Goal: Transaction & Acquisition: Purchase product/service

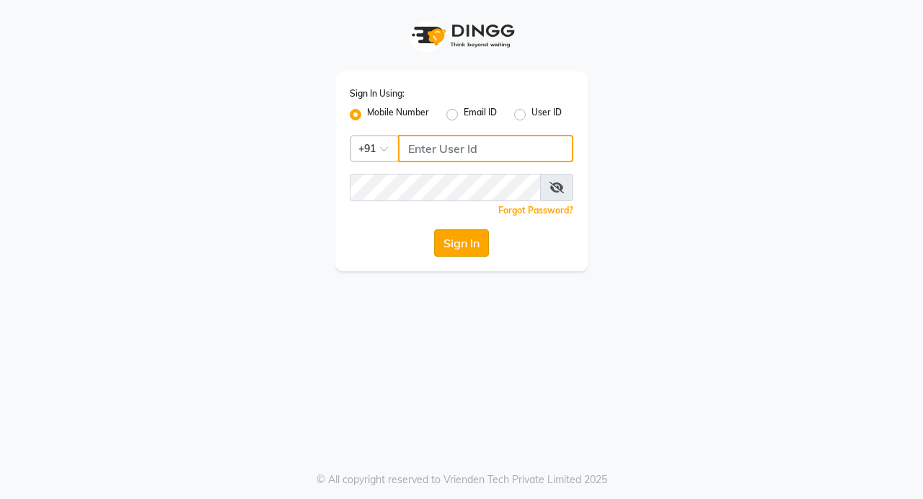
type input "9362619550"
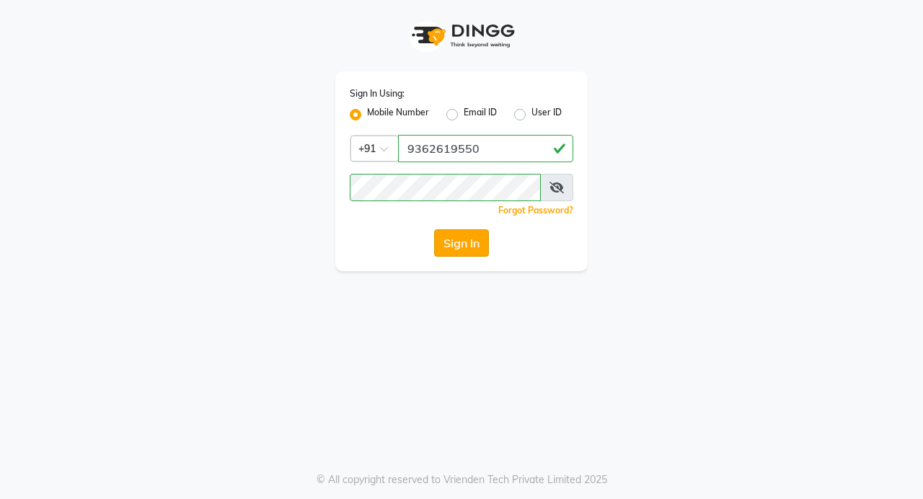
click at [450, 244] on button "Sign In" at bounding box center [461, 242] width 55 height 27
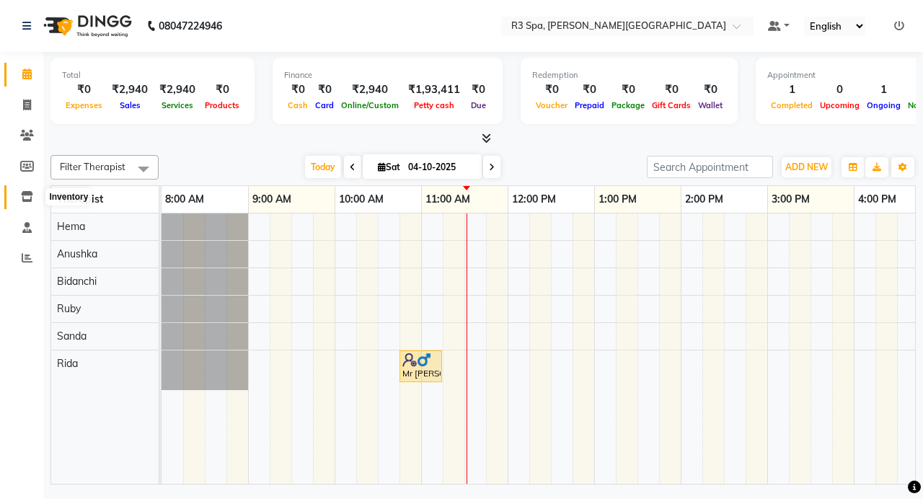
click at [29, 197] on icon at bounding box center [27, 196] width 12 height 11
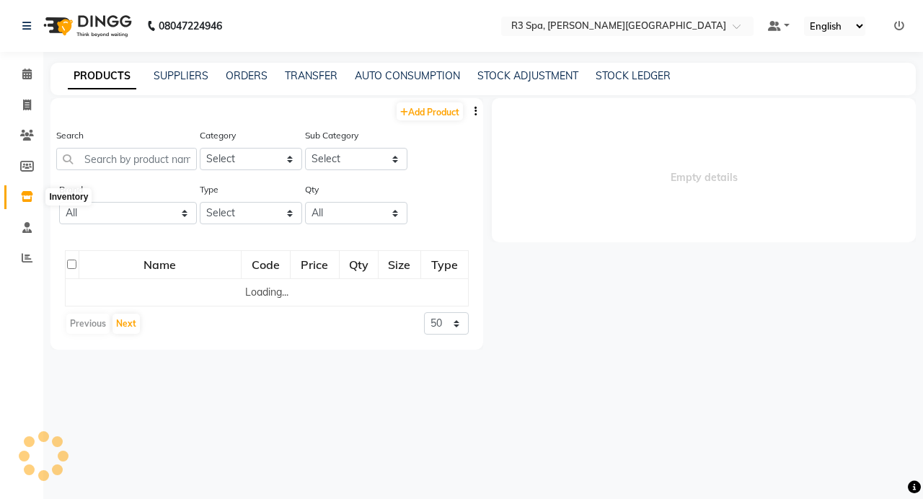
select select
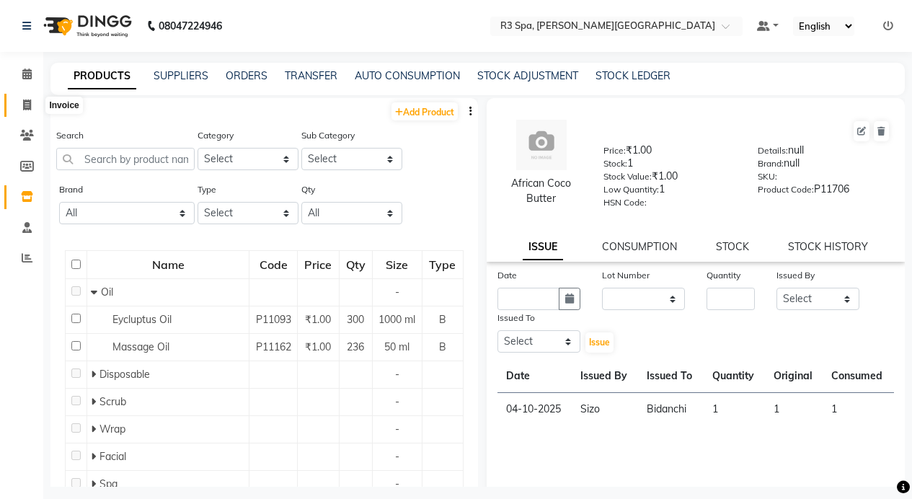
click at [30, 111] on span at bounding box center [26, 105] width 25 height 17
select select "service"
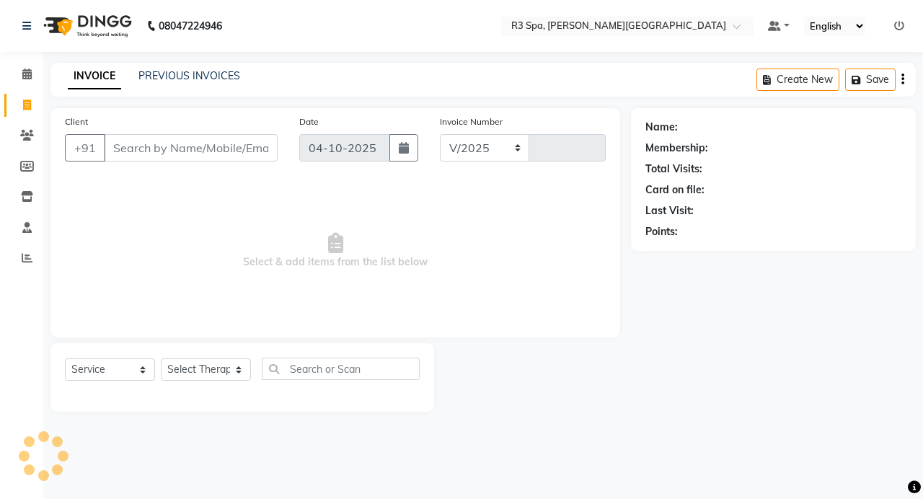
select select "7789"
type input "0563"
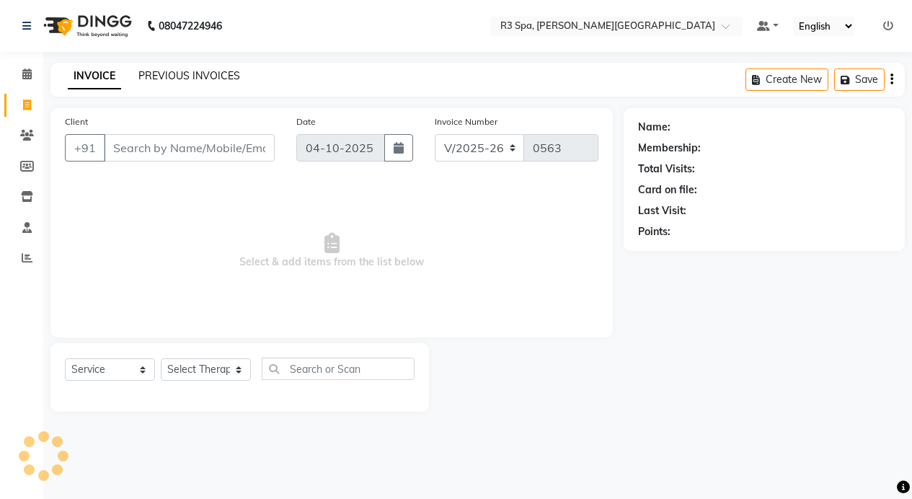
select select "71314"
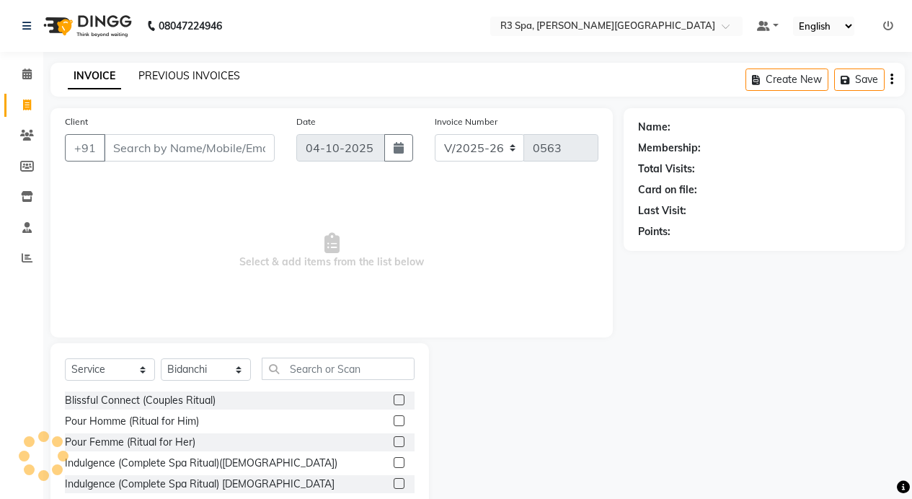
click at [210, 77] on link "PREVIOUS INVOICES" at bounding box center [189, 75] width 102 height 13
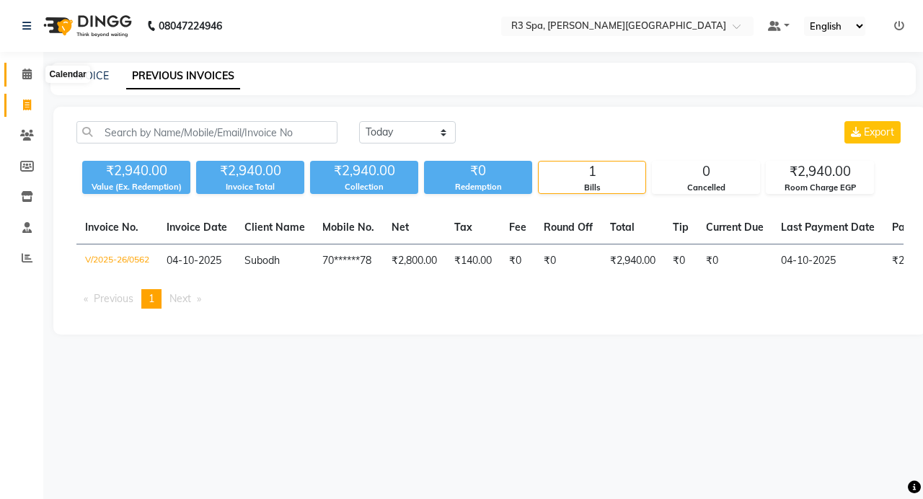
click at [26, 76] on icon at bounding box center [26, 73] width 9 height 11
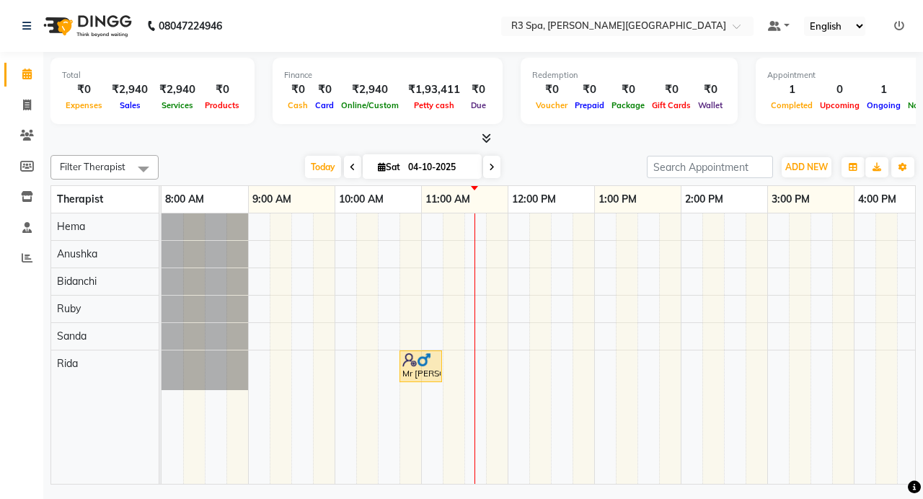
click at [350, 166] on icon at bounding box center [353, 167] width 6 height 9
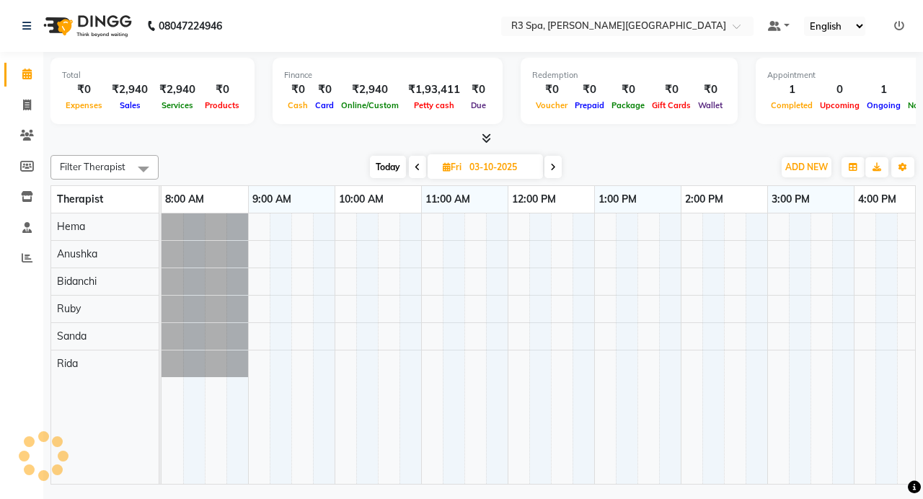
scroll to position [0, 260]
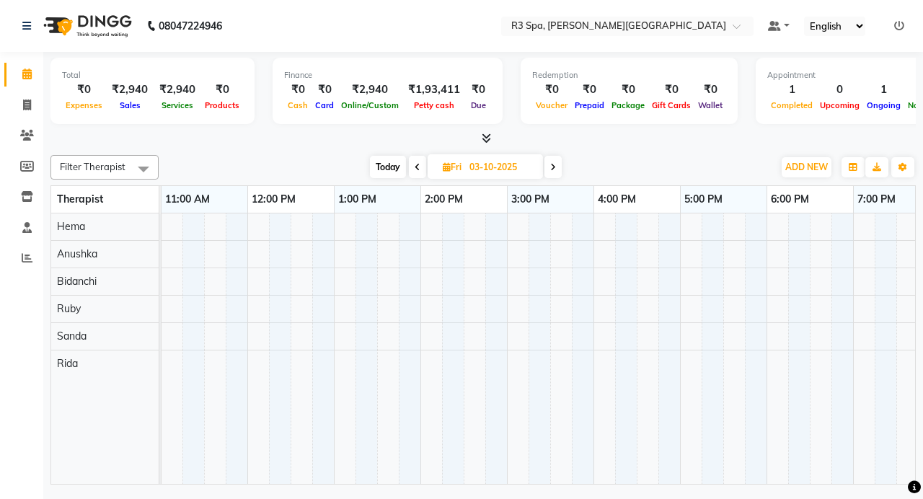
click at [554, 170] on icon at bounding box center [553, 167] width 6 height 9
type input "04-10-2025"
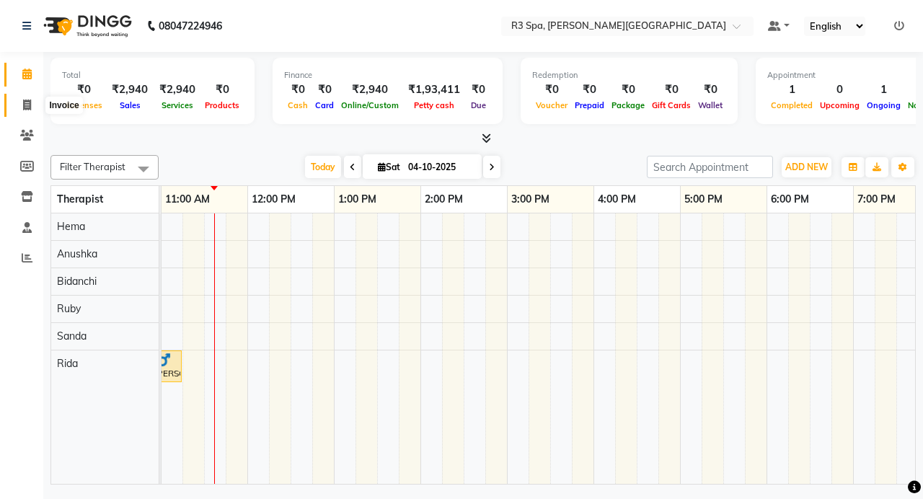
click at [32, 102] on span at bounding box center [26, 105] width 25 height 17
select select "service"
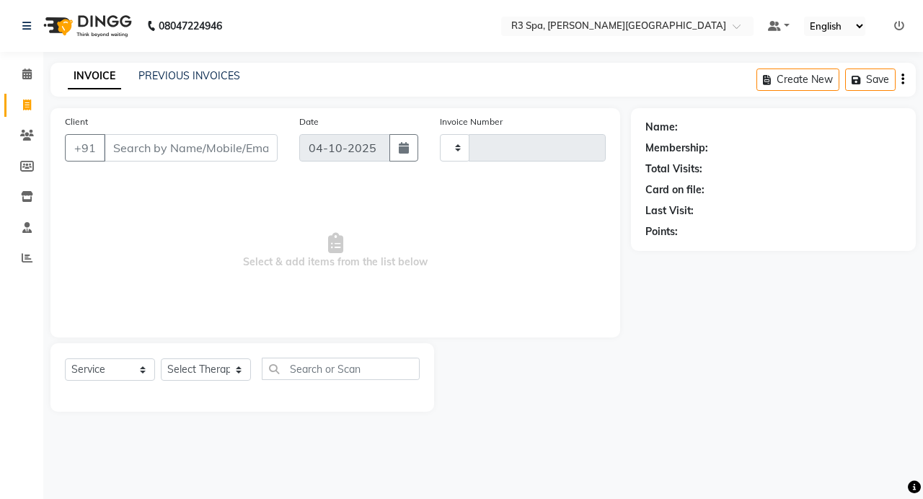
type input "0563"
select select "7789"
select select "71314"
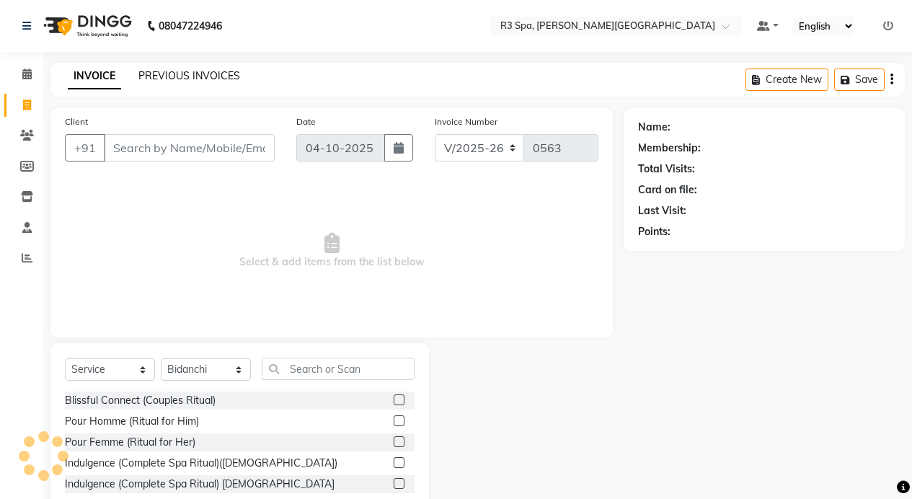
click at [199, 71] on link "PREVIOUS INVOICES" at bounding box center [189, 75] width 102 height 13
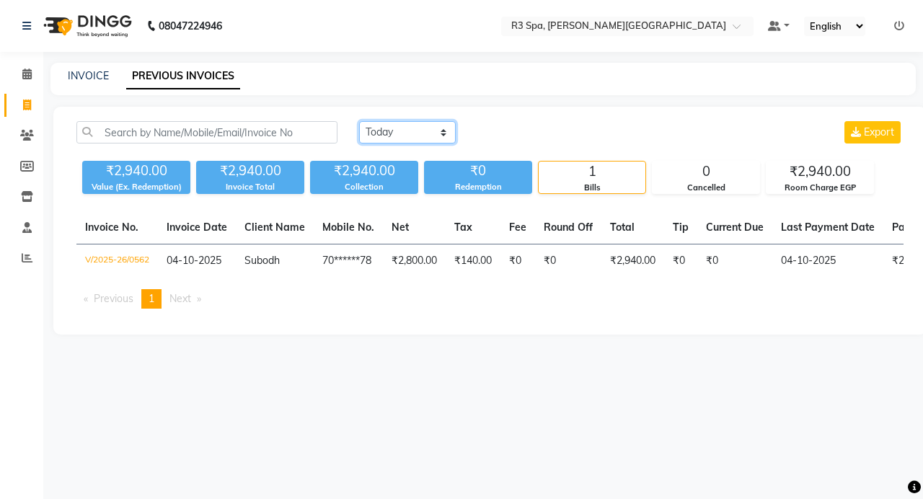
click at [432, 130] on select "[DATE] [DATE] Custom Range" at bounding box center [407, 132] width 97 height 22
select select "[DATE]"
click at [359, 121] on select "[DATE] [DATE] Custom Range" at bounding box center [407, 132] width 97 height 22
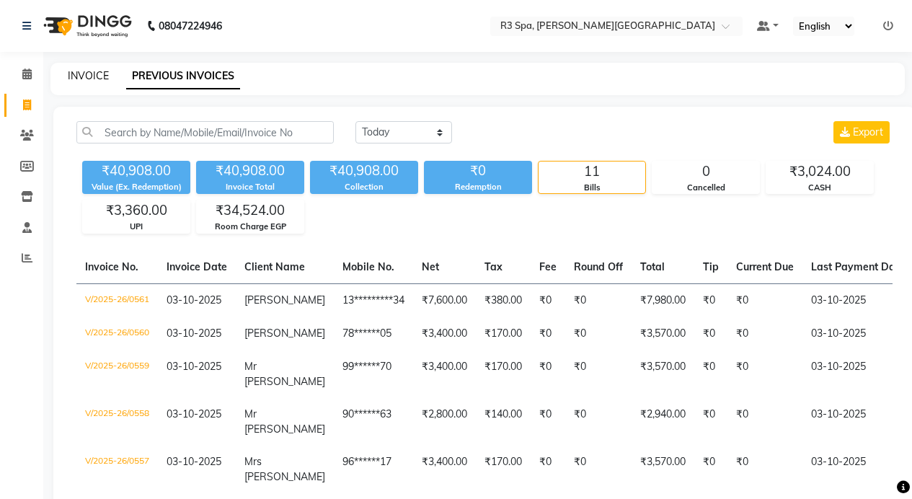
click at [99, 74] on link "INVOICE" at bounding box center [88, 75] width 41 height 13
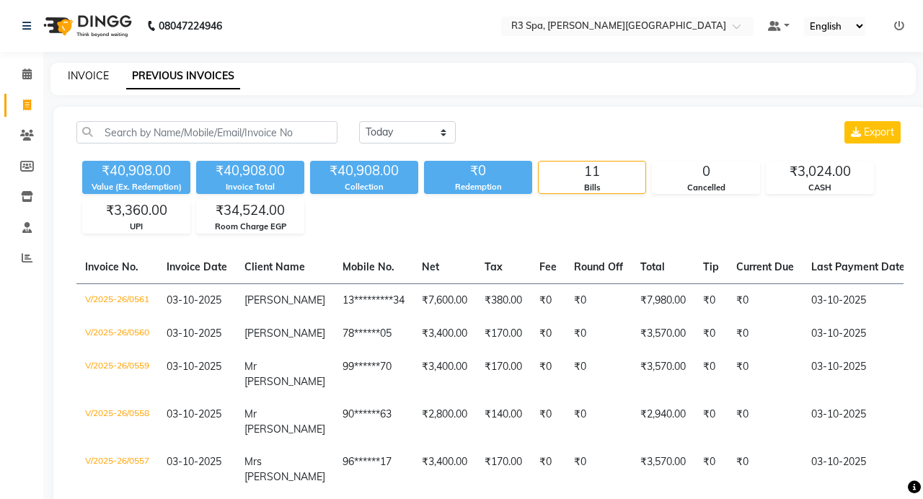
select select "7789"
select select "service"
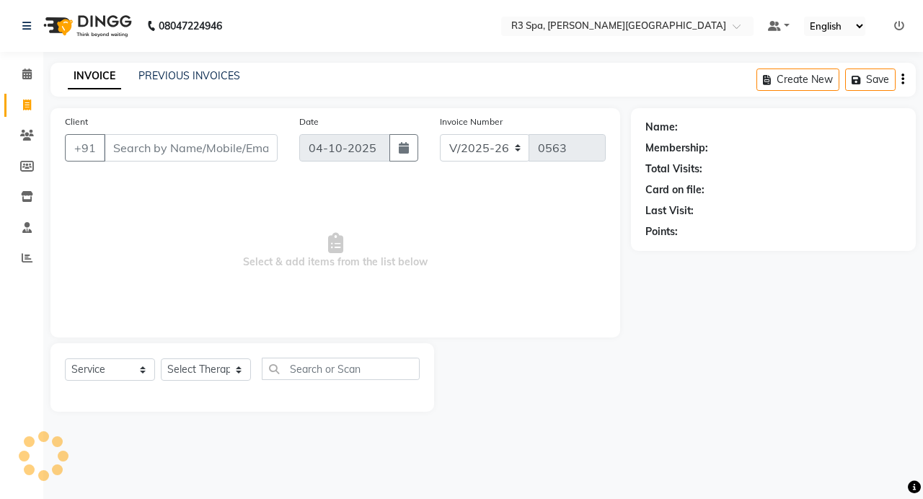
select select "71314"
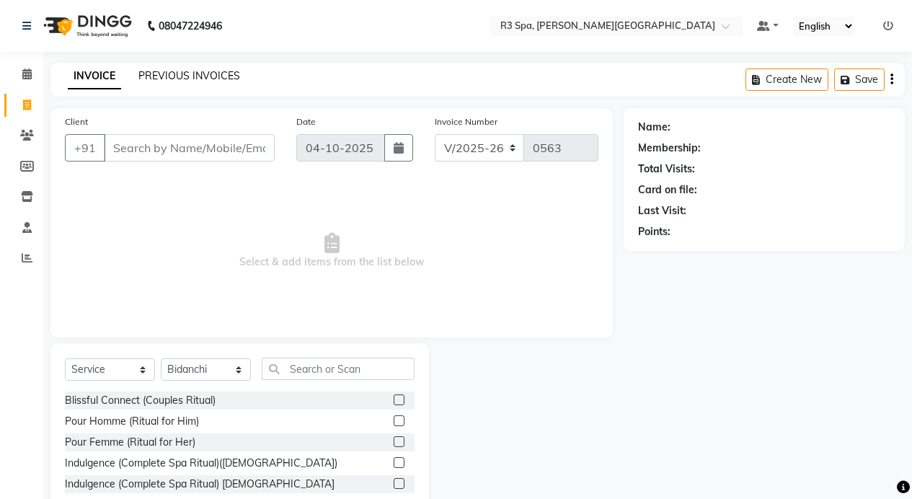
click at [170, 70] on link "PREVIOUS INVOICES" at bounding box center [189, 75] width 102 height 13
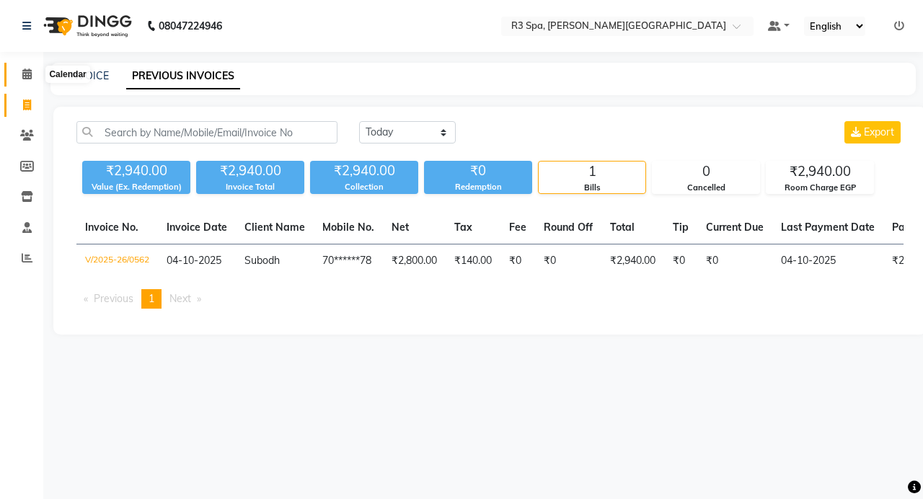
click at [27, 72] on icon at bounding box center [26, 73] width 9 height 11
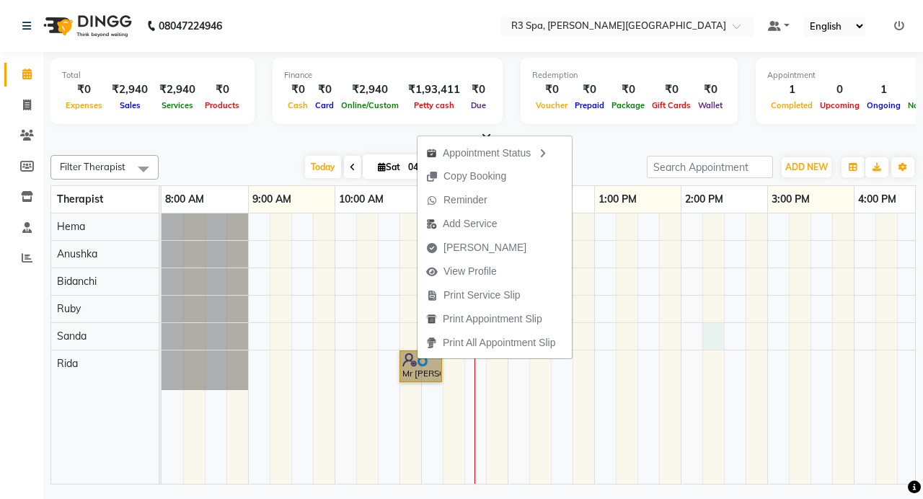
click at [714, 332] on div "Mr [PERSON_NAME], TK01, 10:45 AM-11:15 AM, African Cocoa Butter and Almond Scru…" at bounding box center [766, 348] width 1211 height 270
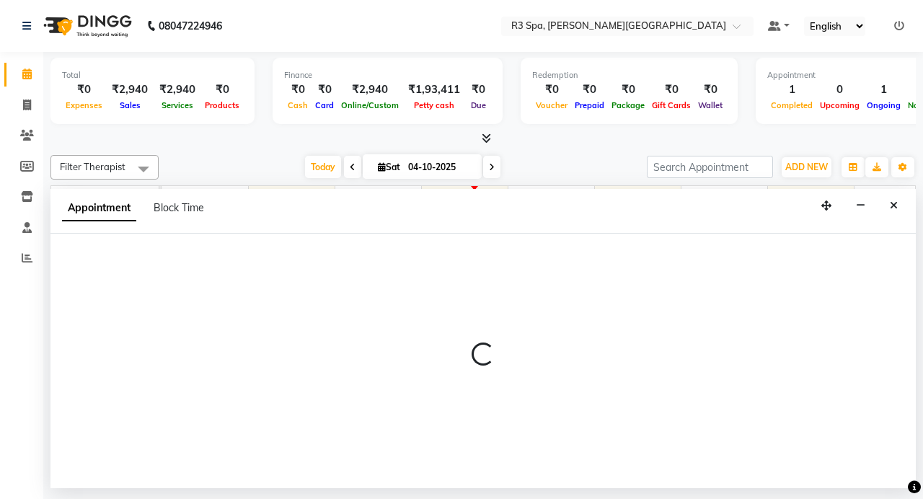
select select "91747"
select select "855"
select select "tentative"
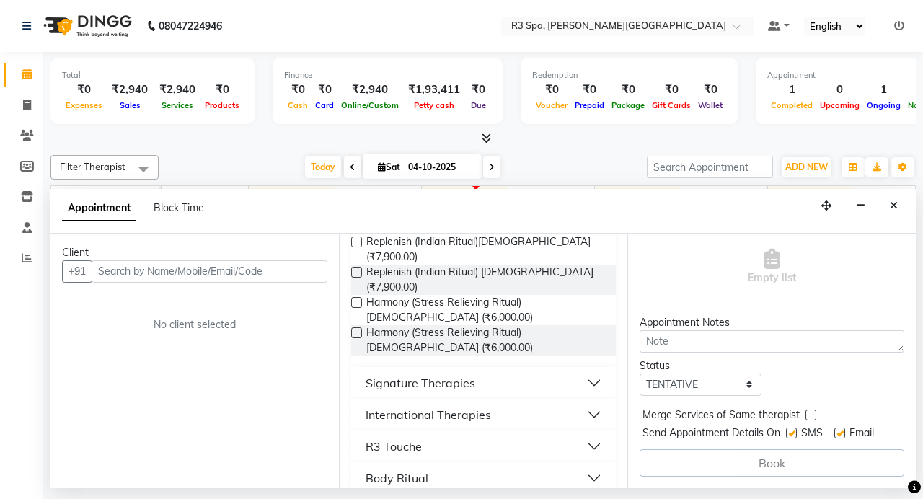
scroll to position [270, 0]
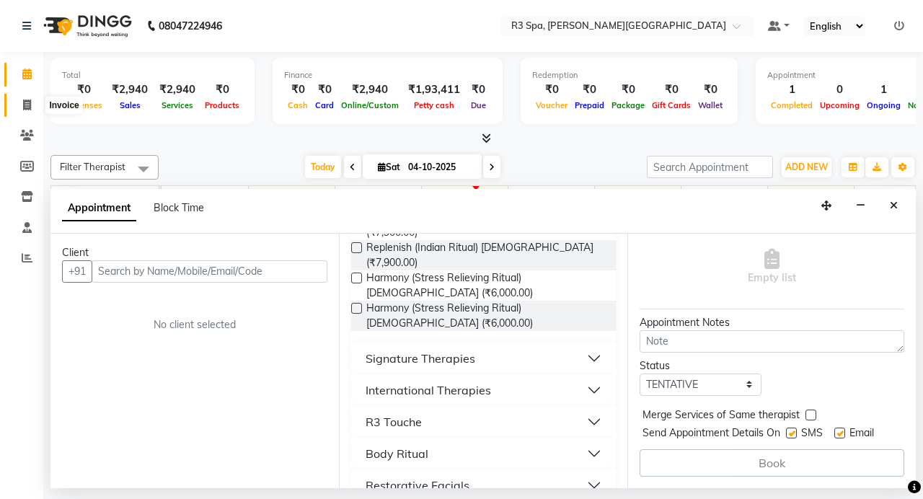
click at [22, 103] on span at bounding box center [26, 105] width 25 height 17
select select "7789"
select select "service"
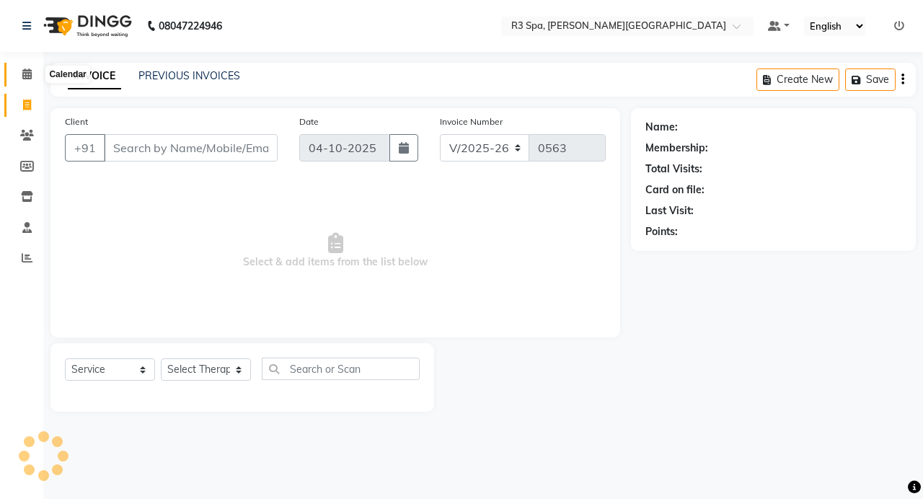
click at [29, 76] on icon at bounding box center [26, 73] width 9 height 11
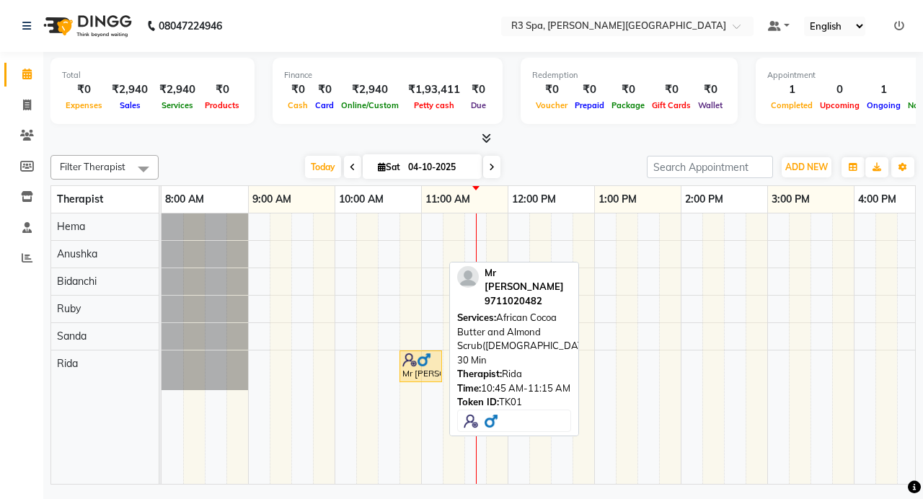
click at [430, 362] on img at bounding box center [424, 359] width 14 height 14
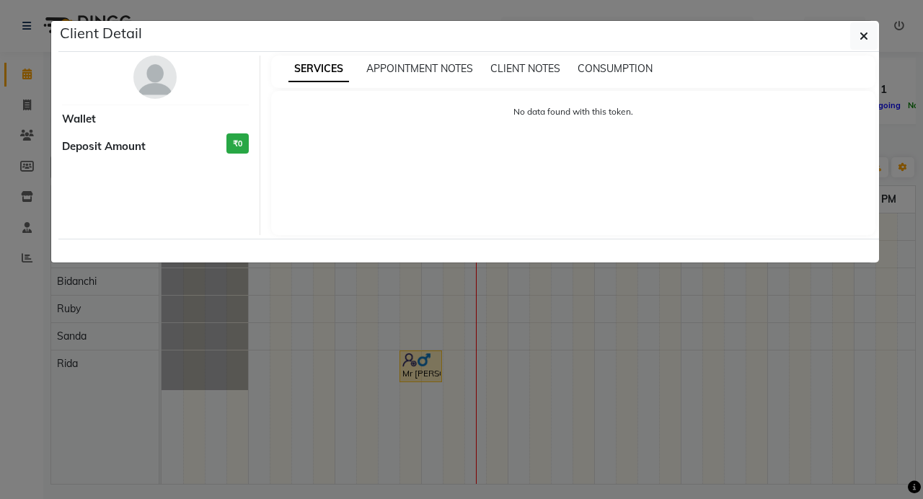
select select "1"
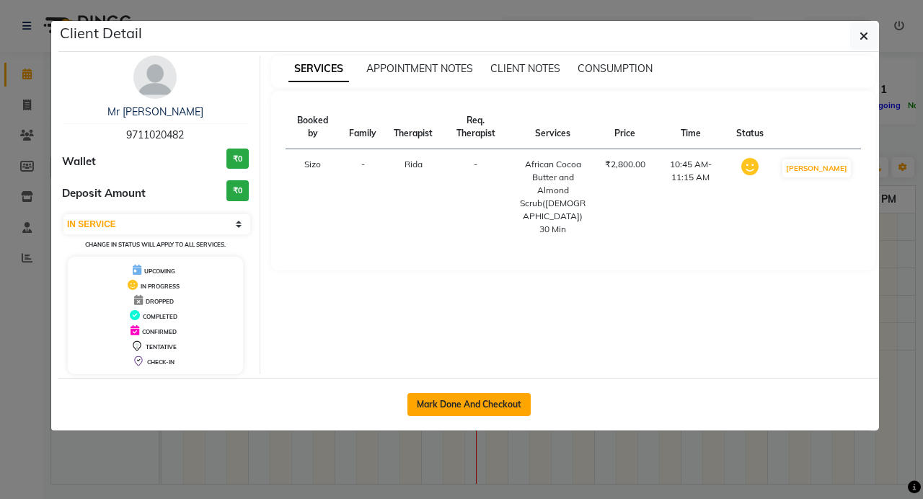
click at [456, 405] on button "Mark Done And Checkout" at bounding box center [468, 404] width 123 height 23
select select "7789"
select select "service"
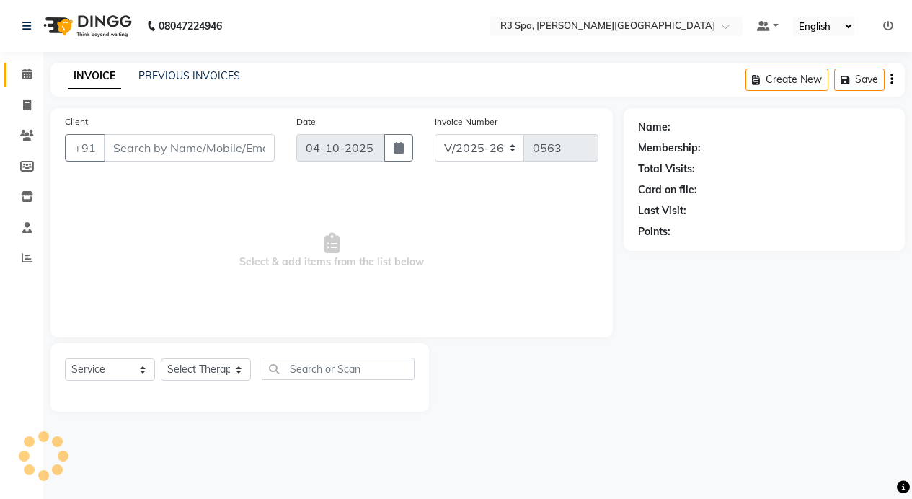
type input "97******82"
select select "71314"
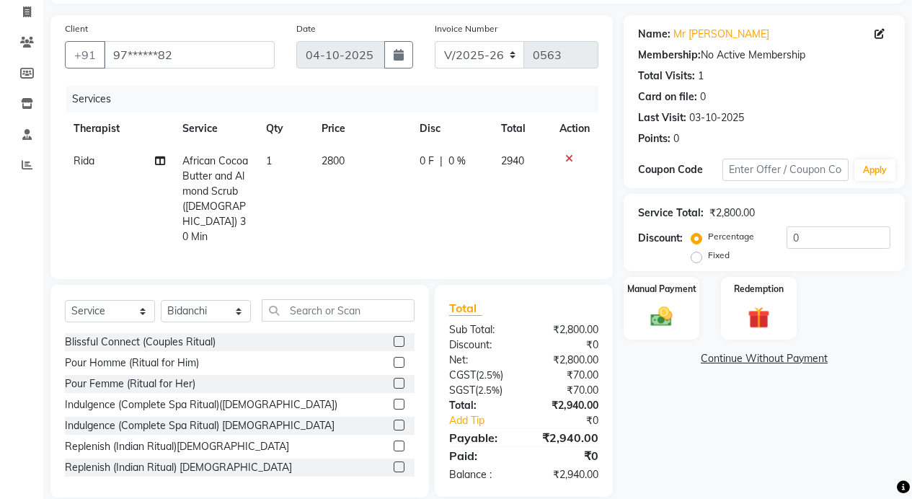
scroll to position [94, 0]
click at [678, 316] on img at bounding box center [661, 316] width 37 height 26
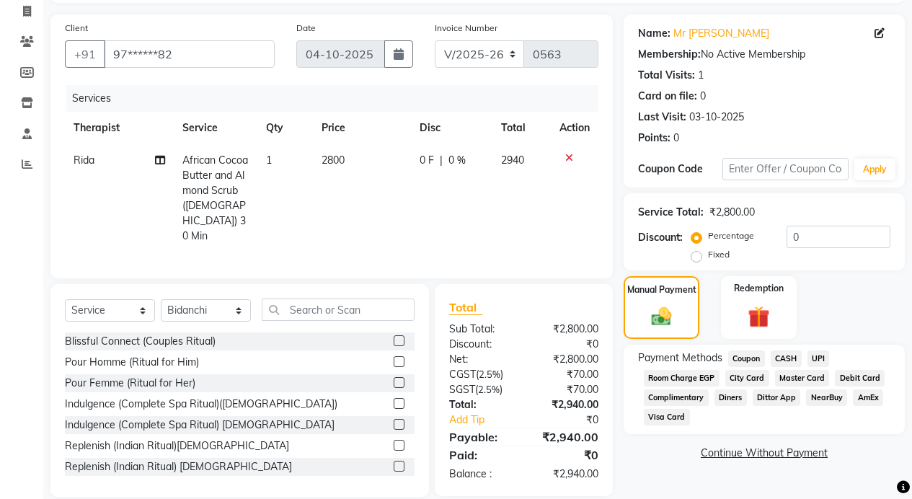
click at [692, 378] on span "Room Charge EGP" at bounding box center [682, 378] width 76 height 17
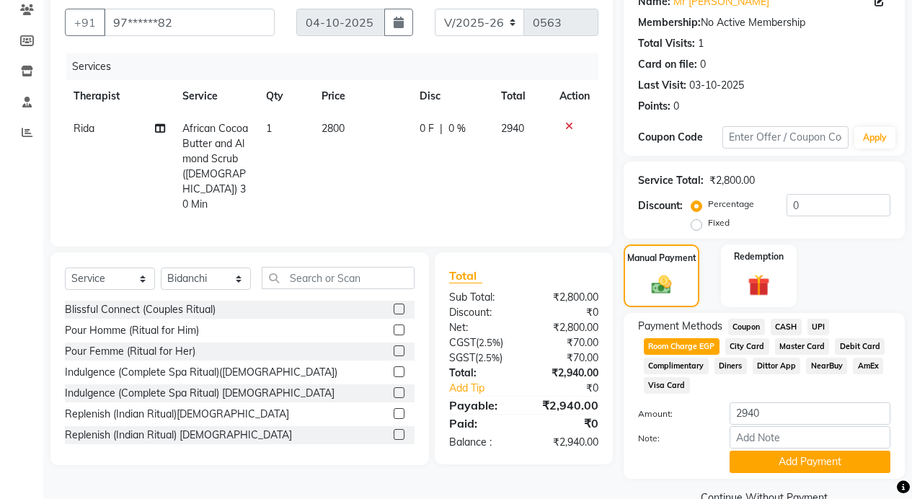
scroll to position [156, 0]
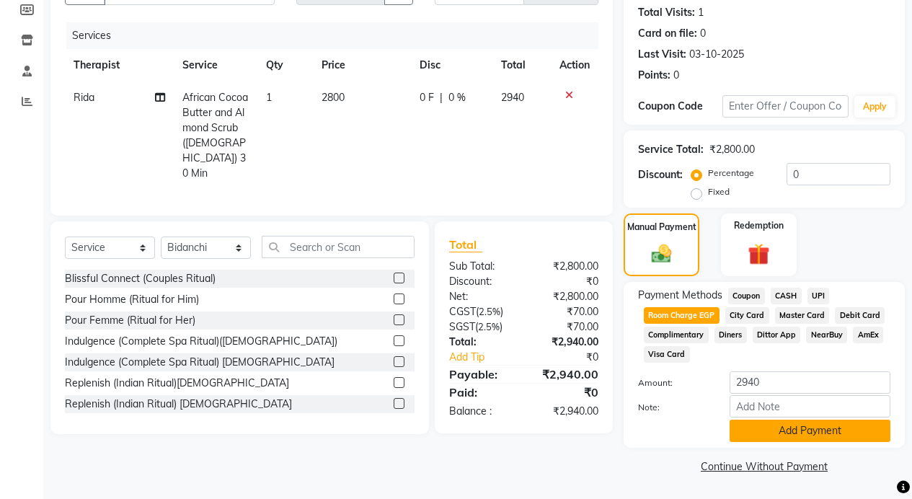
click at [824, 427] on button "Add Payment" at bounding box center [809, 430] width 161 height 22
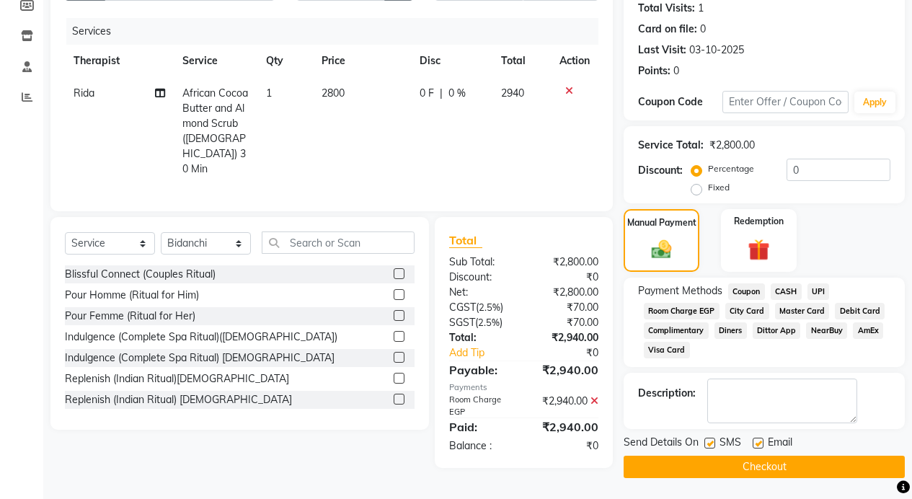
scroll to position [161, 0]
click at [791, 463] on button "Checkout" at bounding box center [763, 466] width 281 height 22
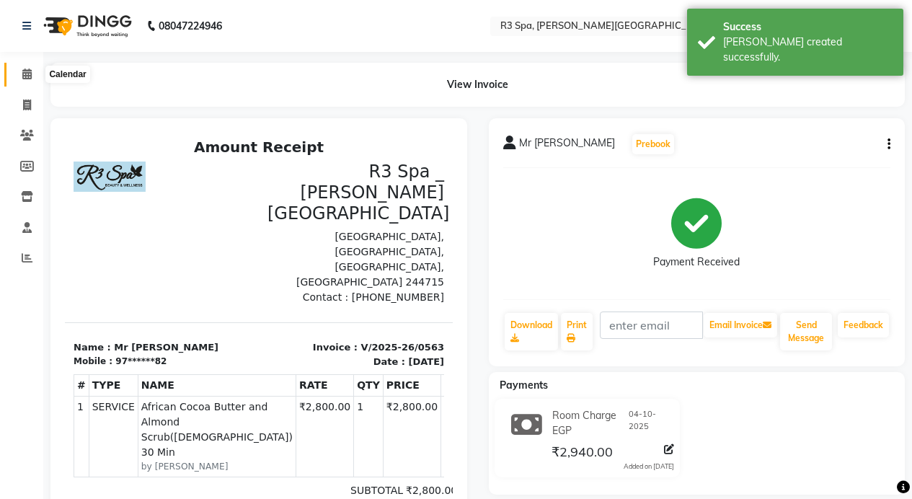
click at [27, 68] on icon at bounding box center [26, 73] width 9 height 11
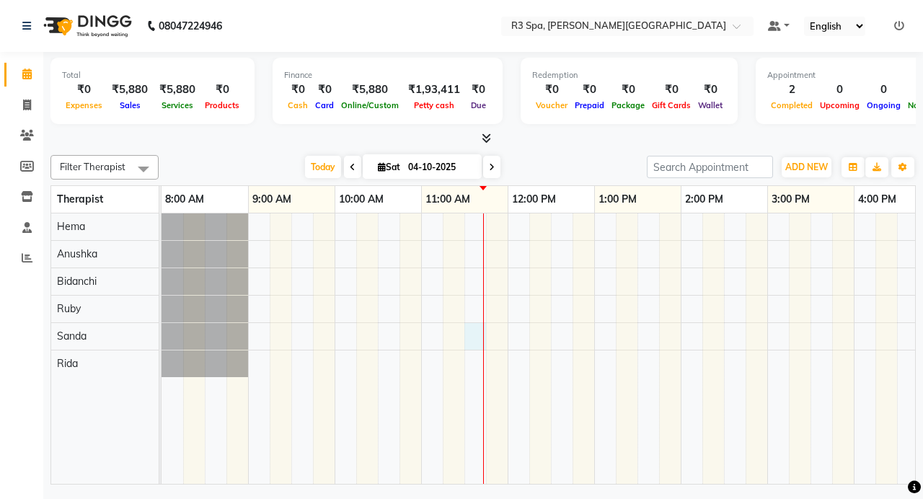
click at [480, 332] on div at bounding box center [766, 348] width 1211 height 270
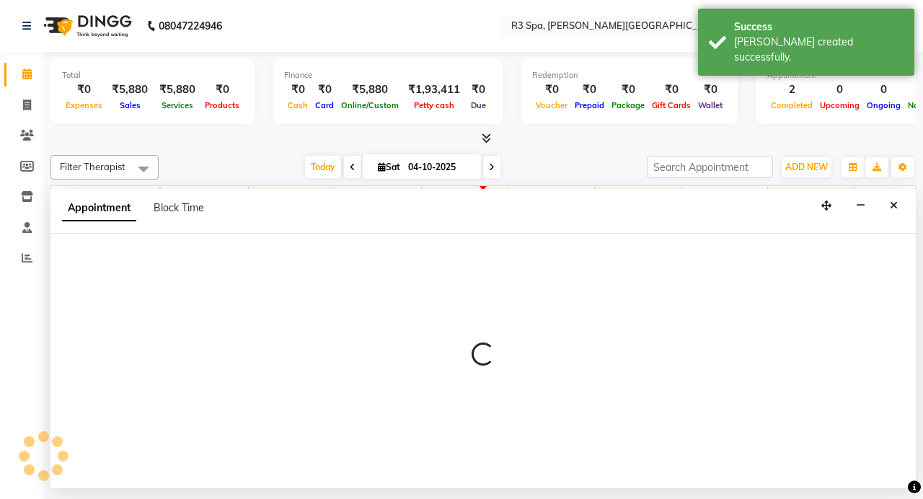
select select "91747"
select select "690"
select select "tentative"
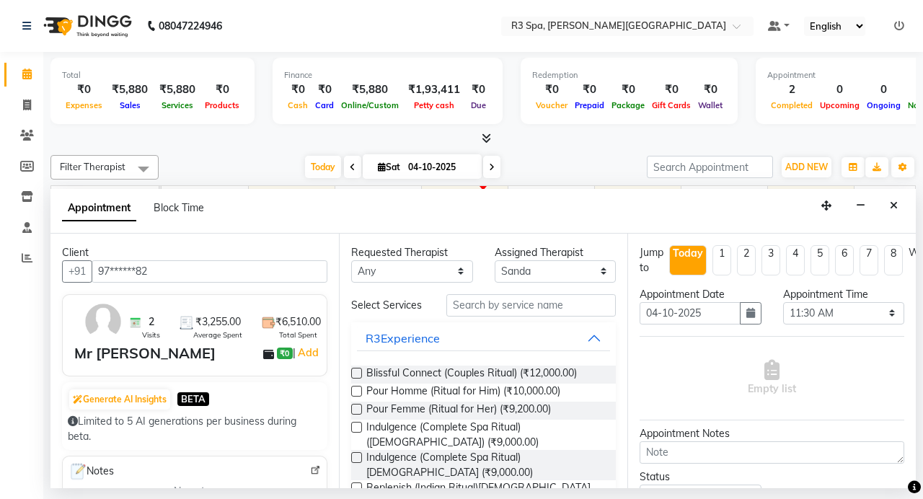
type input "97******82"
click at [500, 308] on input "text" at bounding box center [530, 305] width 169 height 22
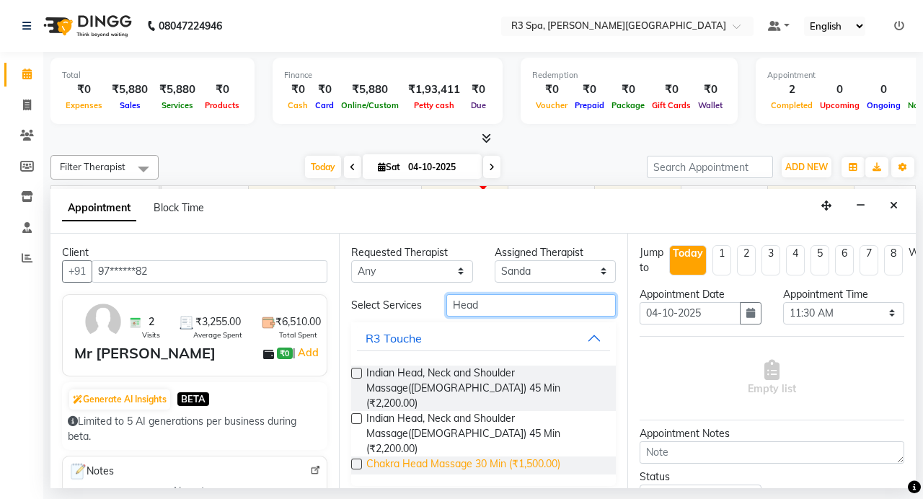
type input "Head"
click at [491, 456] on span "Chakra Head Massage 30 Min (₹1,500.00)" at bounding box center [463, 465] width 194 height 18
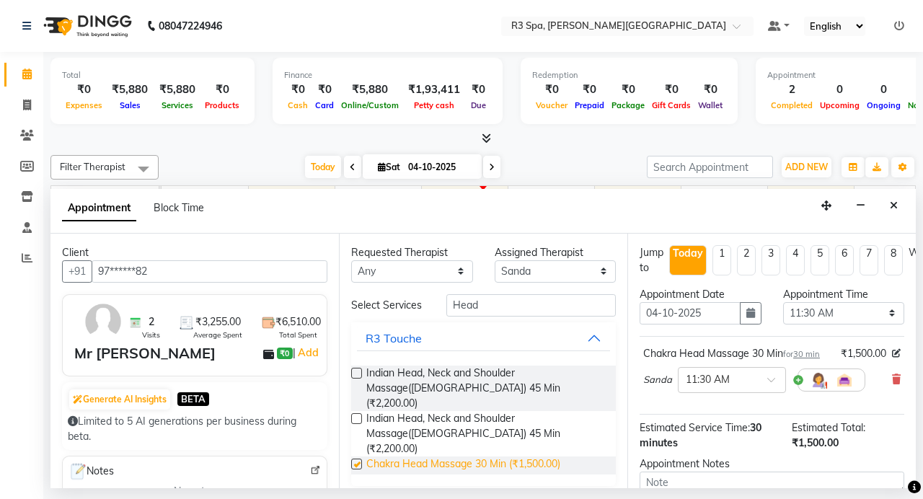
checkbox input "false"
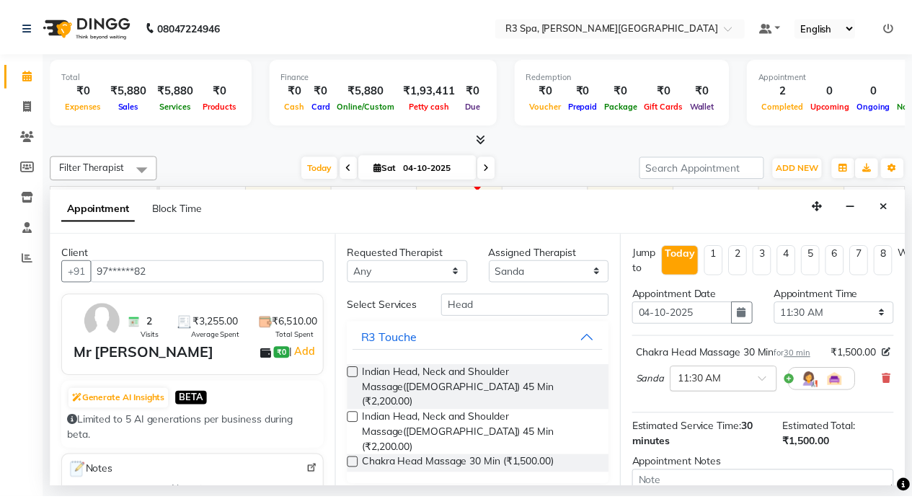
scroll to position [166, 0]
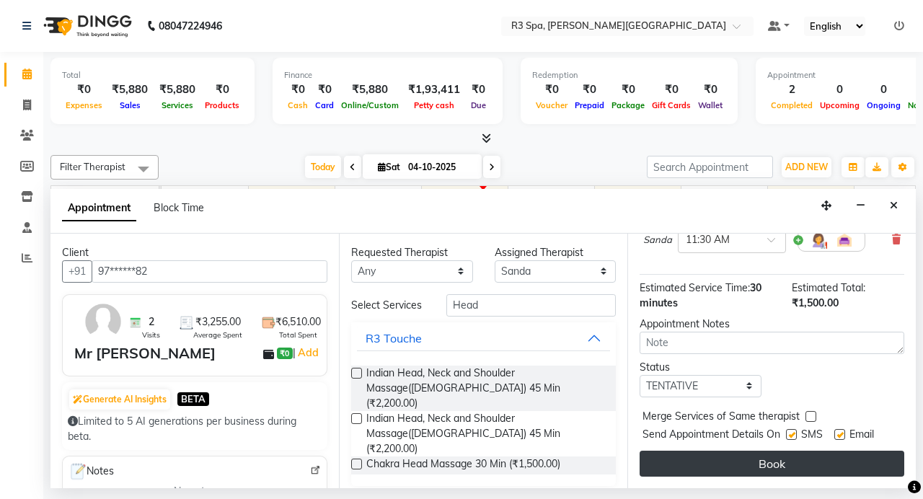
click at [754, 450] on button "Book" at bounding box center [771, 463] width 265 height 26
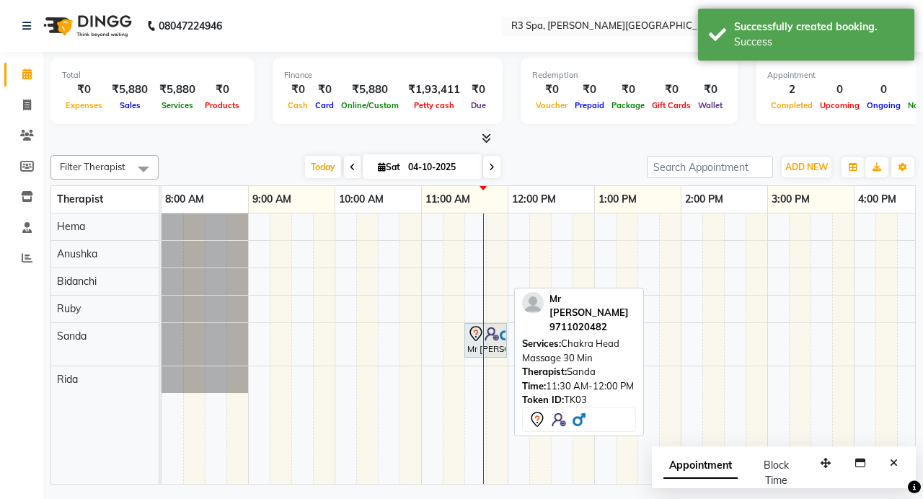
click at [498, 344] on div "Mr [PERSON_NAME], TK03, 11:30 AM-12:00 PM, Chakra Head Massage 30 Min" at bounding box center [486, 340] width 40 height 30
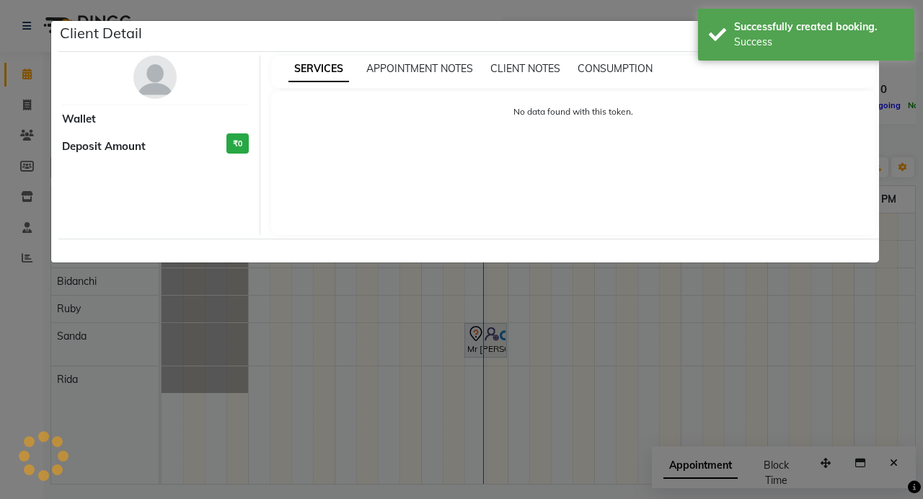
select select "7"
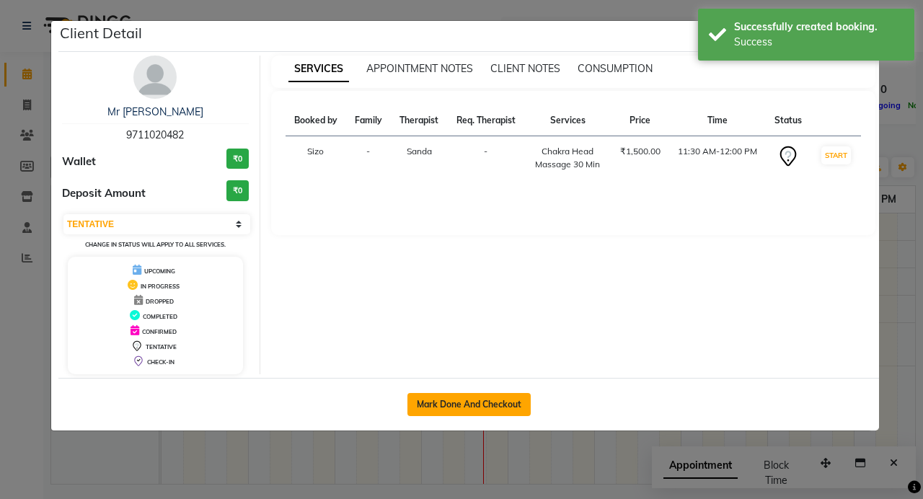
click at [481, 406] on button "Mark Done And Checkout" at bounding box center [468, 404] width 123 height 23
select select "7789"
select select "service"
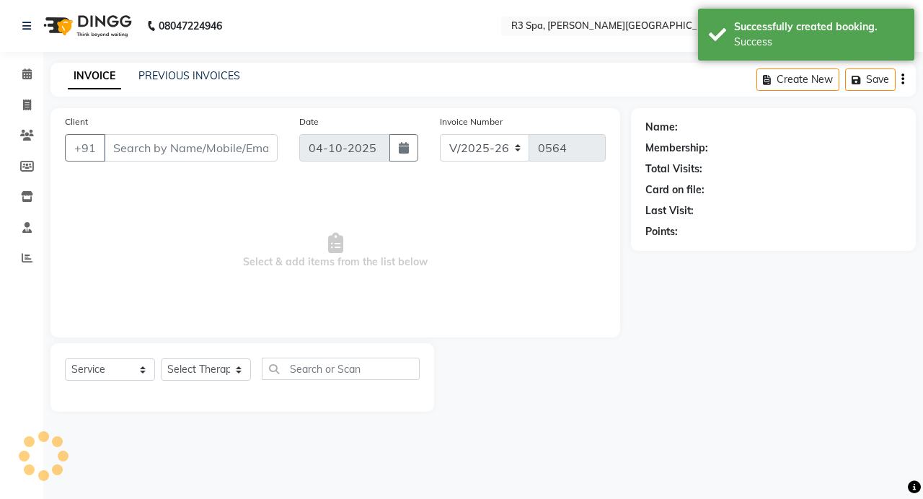
type input "97******82"
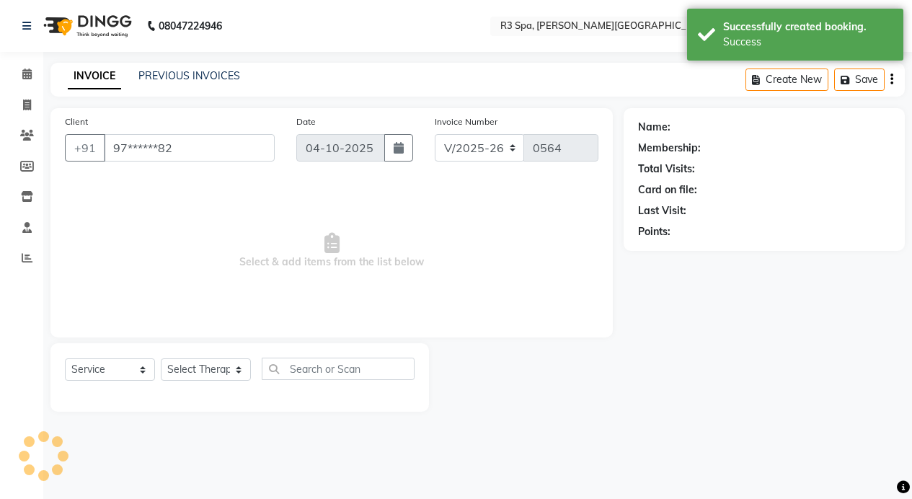
select select "71314"
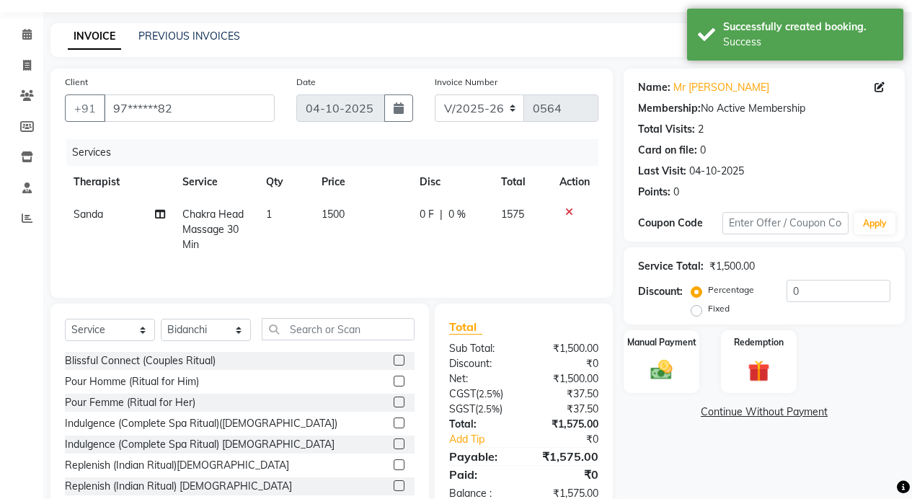
scroll to position [79, 0]
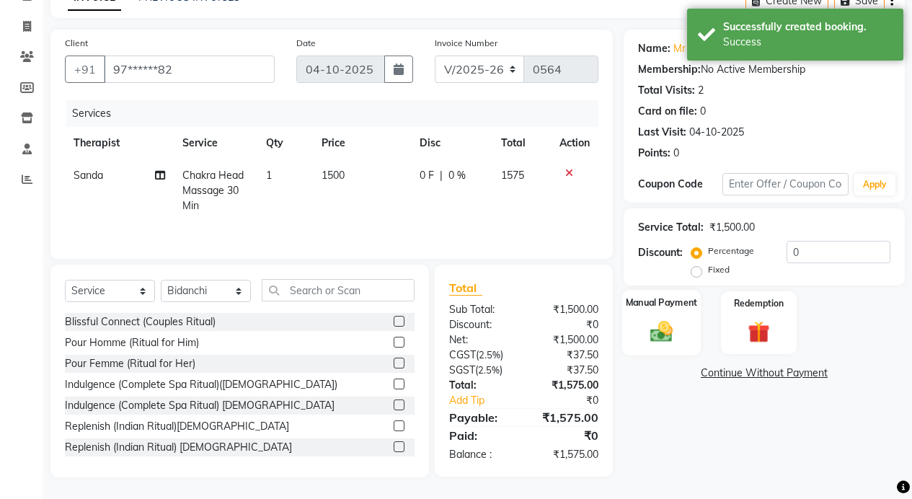
click at [664, 332] on img at bounding box center [661, 331] width 37 height 26
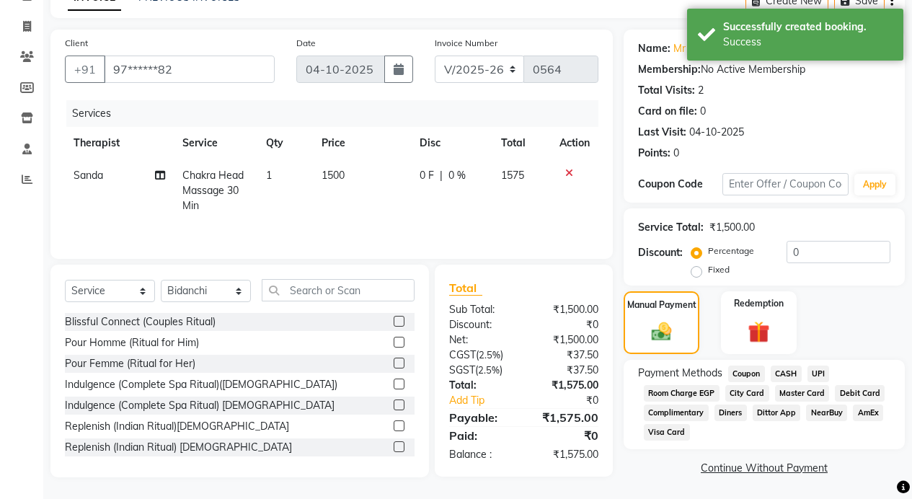
click at [682, 391] on span "Room Charge EGP" at bounding box center [682, 393] width 76 height 17
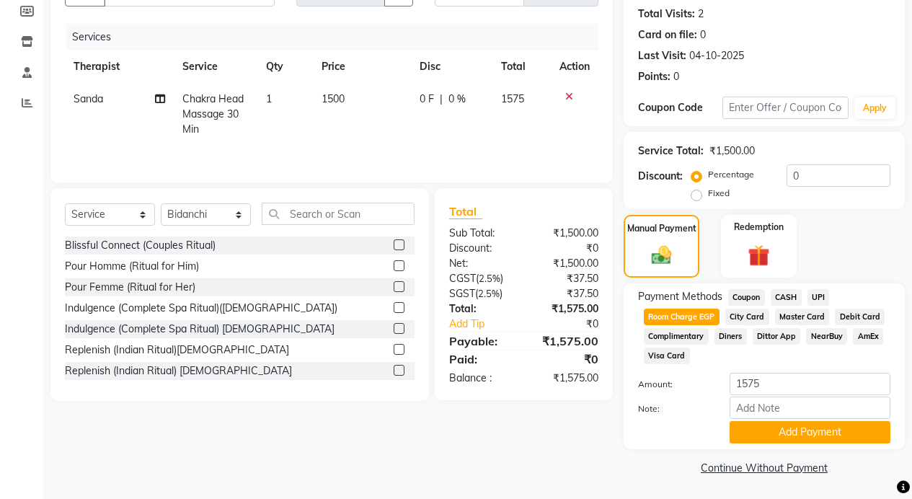
scroll to position [156, 0]
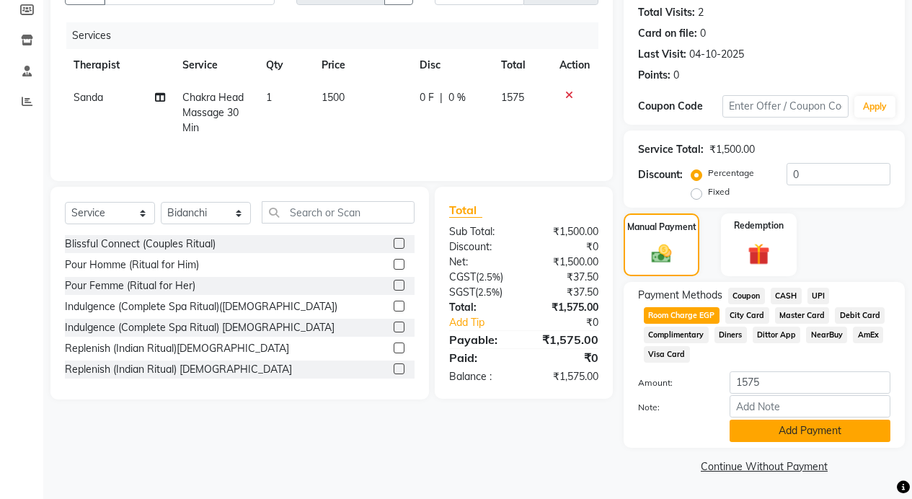
click at [749, 431] on button "Add Payment" at bounding box center [809, 430] width 161 height 22
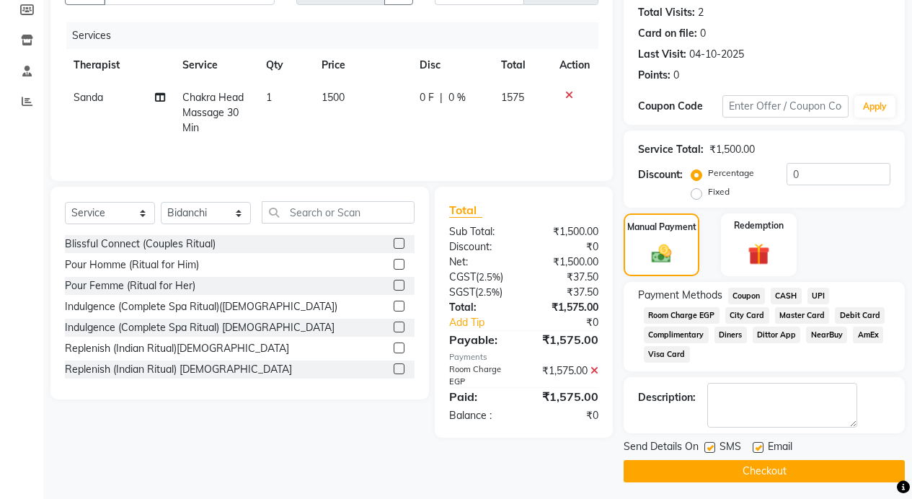
click at [747, 463] on button "Checkout" at bounding box center [763, 471] width 281 height 22
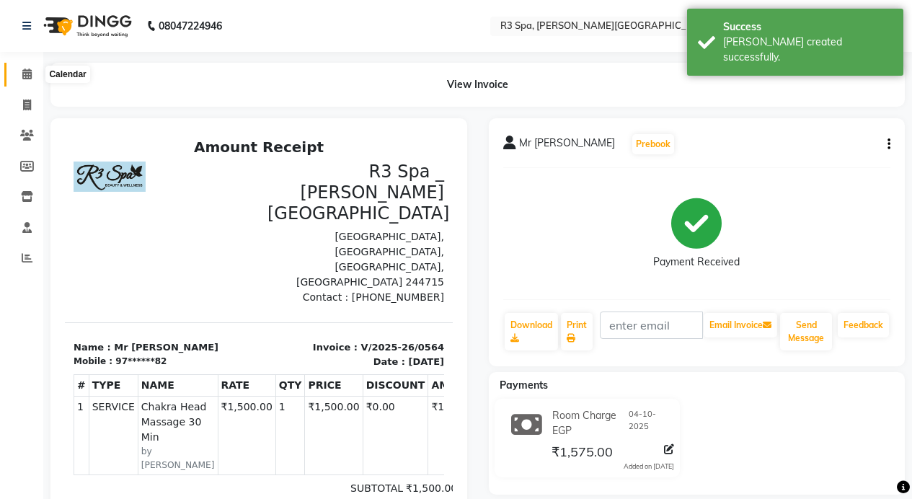
click at [26, 70] on icon at bounding box center [26, 73] width 9 height 11
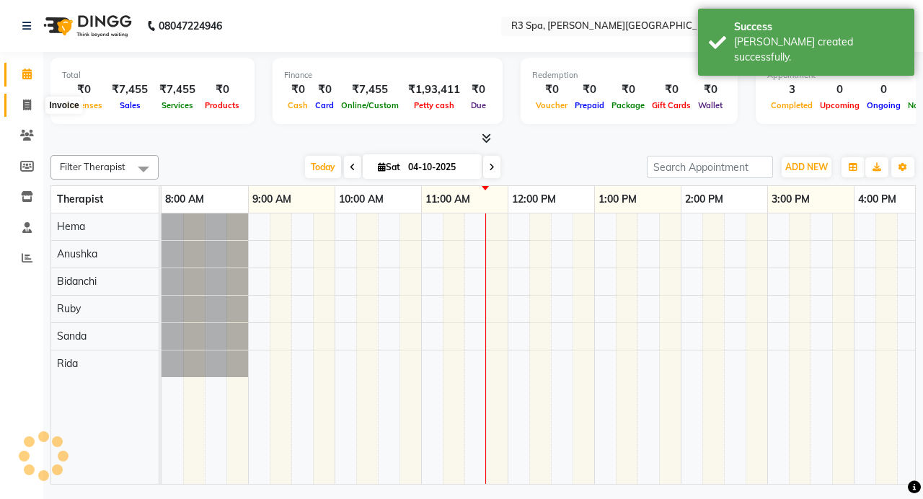
click at [25, 102] on icon at bounding box center [27, 104] width 8 height 11
select select "service"
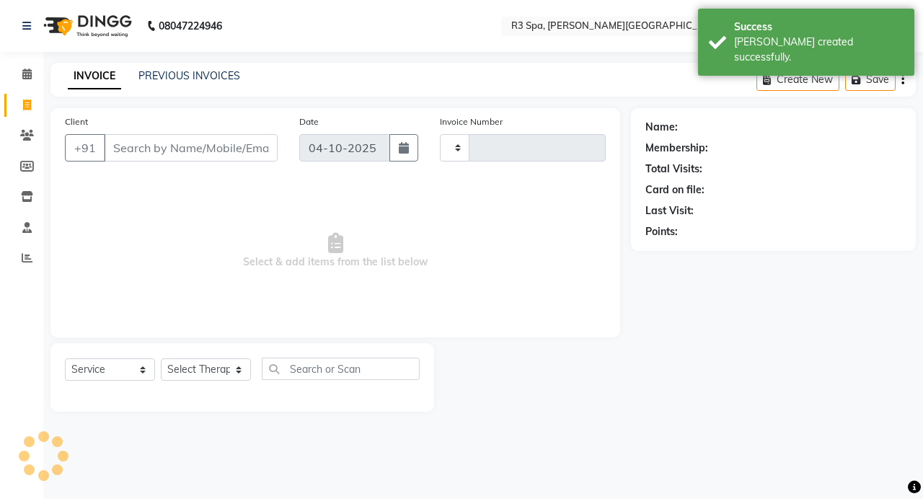
type input "0565"
select select "7789"
select select "71314"
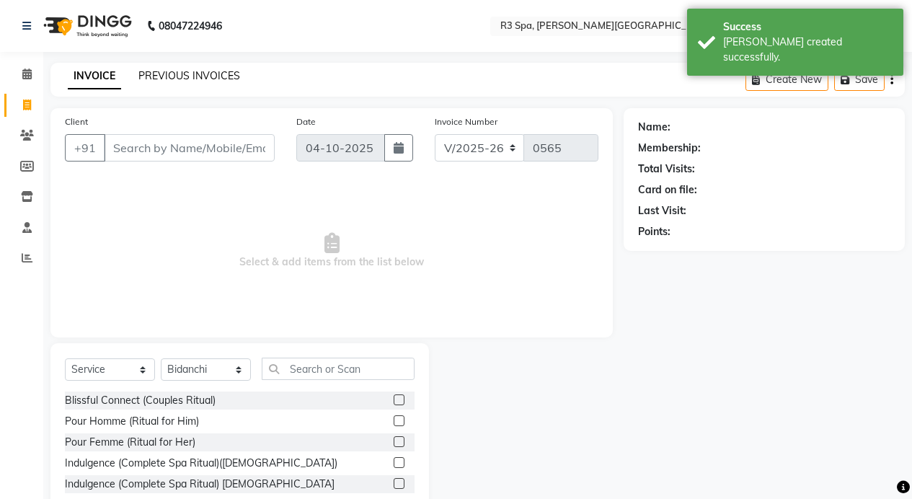
click at [190, 74] on link "PREVIOUS INVOICES" at bounding box center [189, 75] width 102 height 13
